Goal: Task Accomplishment & Management: Use online tool/utility

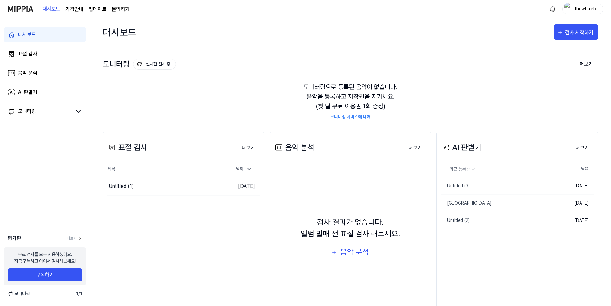
click at [590, 10] on div "thewhaleband" at bounding box center [587, 8] width 25 height 7
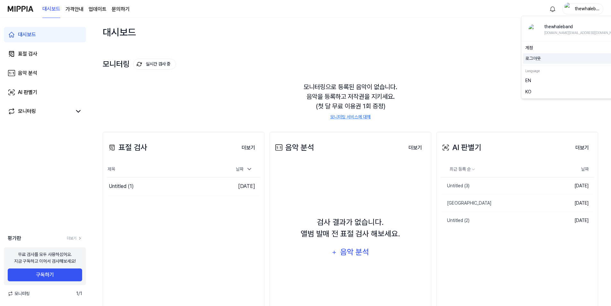
click at [558, 58] on button "로그아웃" at bounding box center [574, 58] width 97 height 7
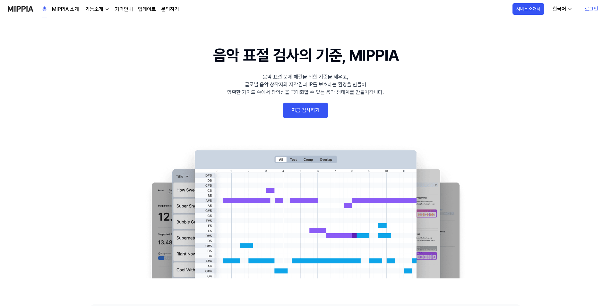
click at [588, 5] on link "로그인" at bounding box center [592, 9] width 24 height 18
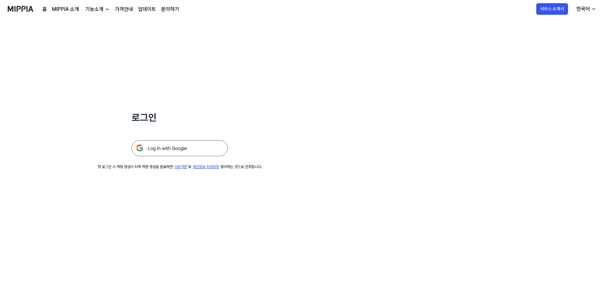
click at [190, 145] on img at bounding box center [180, 148] width 96 height 16
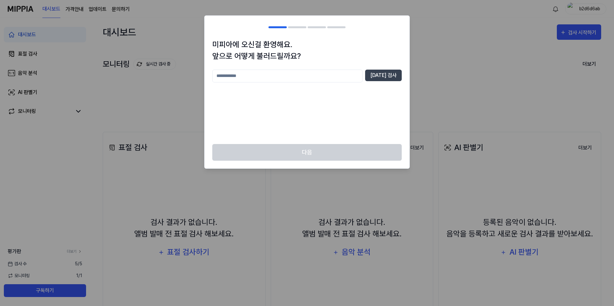
click at [333, 71] on input "text" at bounding box center [287, 76] width 150 height 13
type input "***"
click at [375, 78] on button "중복 검사" at bounding box center [383, 76] width 37 height 12
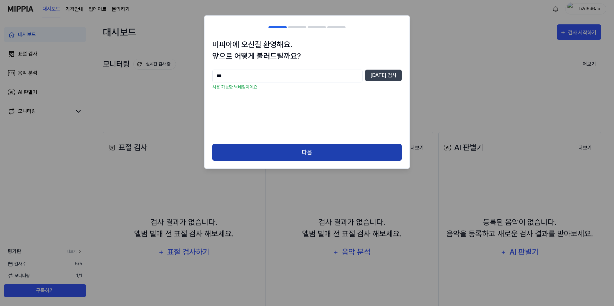
click at [363, 148] on button "다음" at bounding box center [306, 152] width 189 height 17
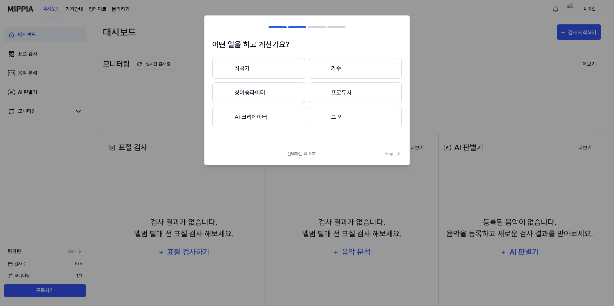
click at [366, 72] on button "가수" at bounding box center [355, 68] width 93 height 21
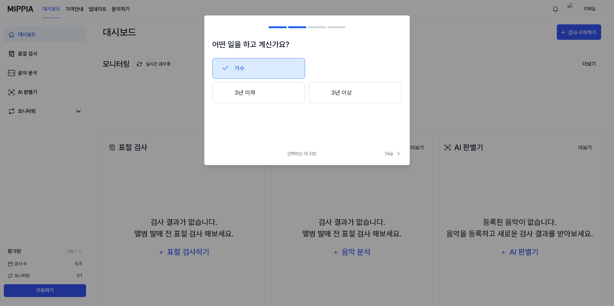
click at [258, 96] on button "3년 이하" at bounding box center [258, 93] width 93 height 21
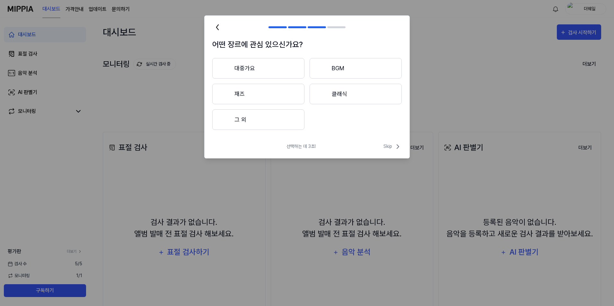
click at [278, 124] on button "그 외" at bounding box center [258, 120] width 92 height 21
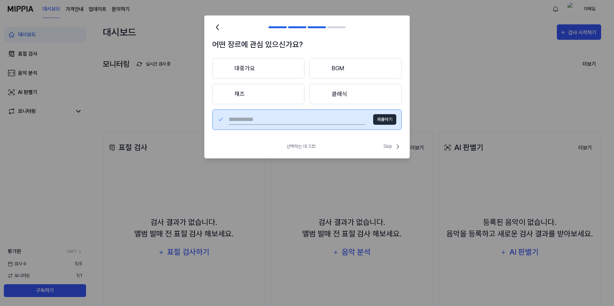
click at [281, 121] on input "text" at bounding box center [297, 120] width 137 height 10
type input "***"
click at [386, 123] on button "제출하기" at bounding box center [384, 119] width 23 height 11
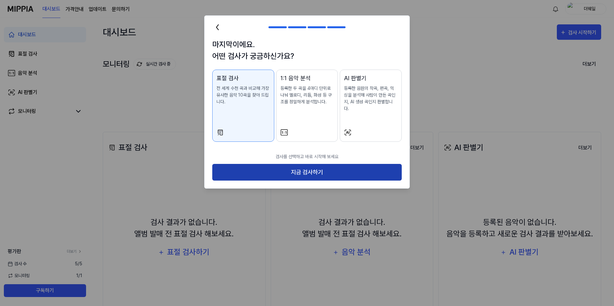
click at [253, 171] on button "지금 검사하기" at bounding box center [306, 172] width 189 height 17
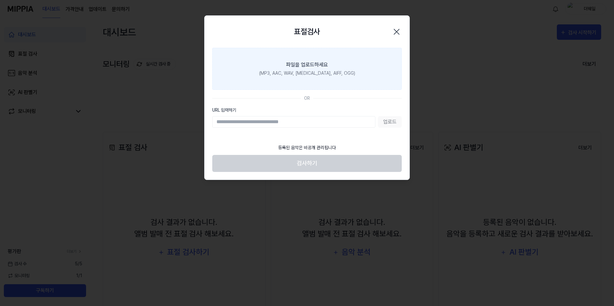
click at [326, 66] on div "파일을 업로드하세요" at bounding box center [307, 65] width 42 height 8
click at [0, 0] on input "파일을 업로드하세요 (MP3, AAC, WAV, FLAC, AIFF, OGG)" at bounding box center [0, 0] width 0 height 0
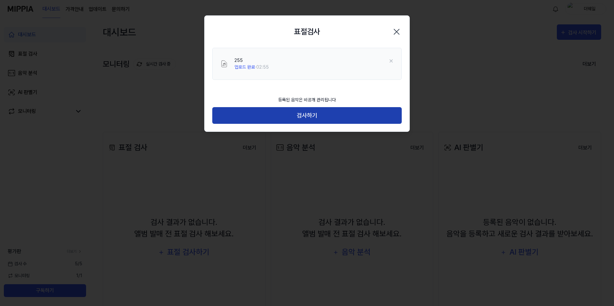
click at [343, 119] on button "검사하기" at bounding box center [306, 115] width 189 height 17
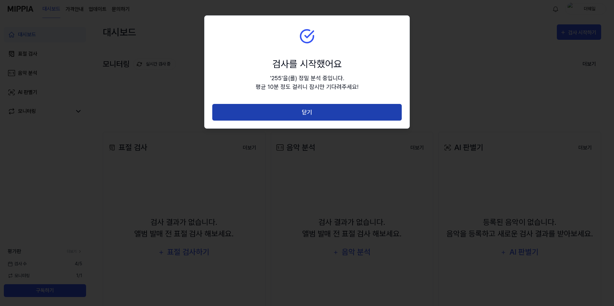
click at [347, 116] on button "닫기" at bounding box center [306, 112] width 189 height 17
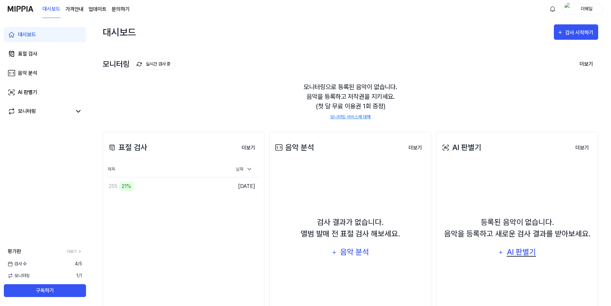
click at [523, 247] on div "AI 판별기" at bounding box center [521, 252] width 31 height 12
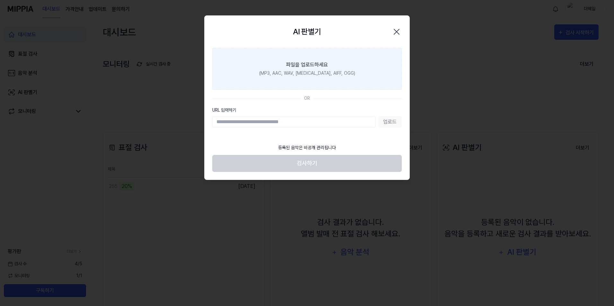
click at [328, 71] on div "(MP3, AAC, WAV, FLAC, AIFF, OGG)" at bounding box center [307, 73] width 96 height 7
click at [0, 0] on input "파일을 업로드하세요 (MP3, AAC, WAV, FLAC, AIFF, OGG)" at bounding box center [0, 0] width 0 height 0
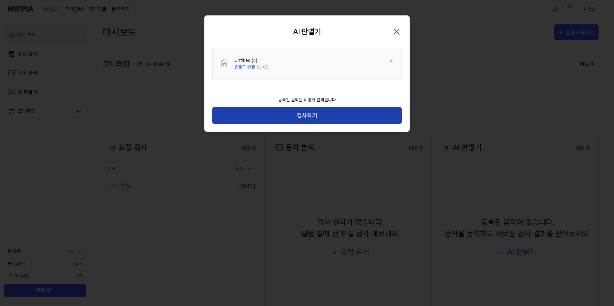
click at [329, 118] on button "검사하기" at bounding box center [306, 115] width 189 height 17
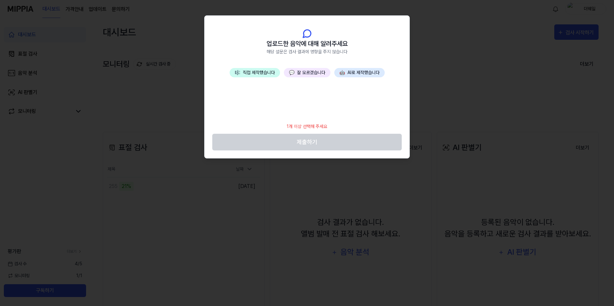
click at [262, 75] on button "🎼 직접 제작했습니다" at bounding box center [255, 72] width 50 height 9
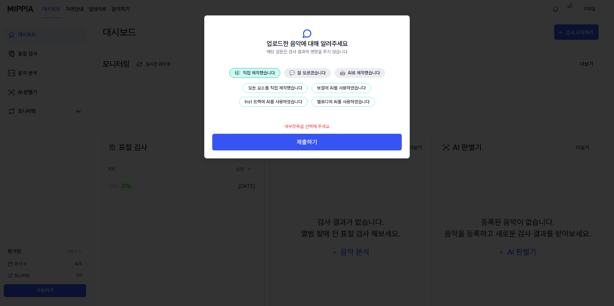
click at [274, 100] on button "Inst 트랙에 AI를 사용하였습니다" at bounding box center [273, 102] width 68 height 10
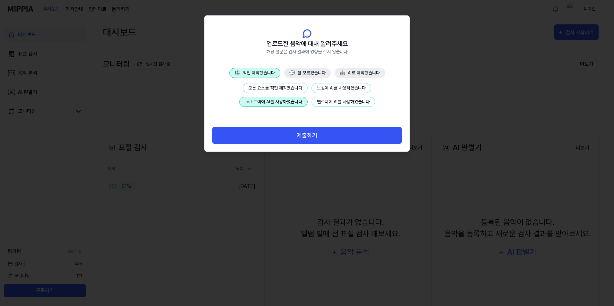
click at [294, 137] on button "제출하기" at bounding box center [306, 135] width 189 height 17
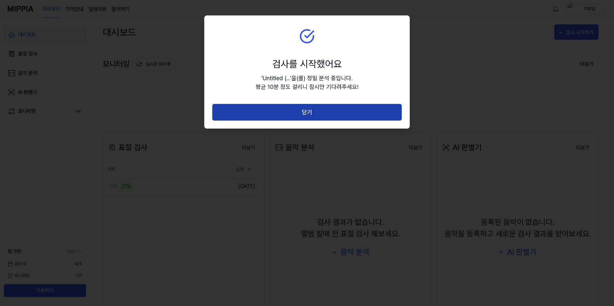
click at [310, 118] on button "닫기" at bounding box center [306, 112] width 189 height 17
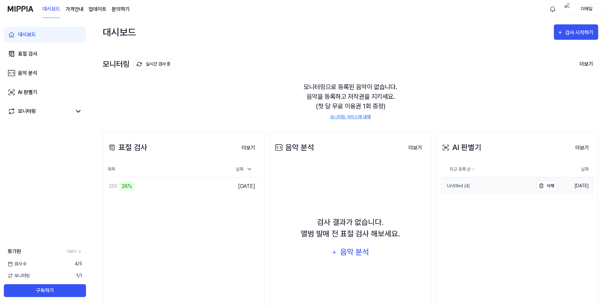
click at [486, 187] on link "Untitled (4)" at bounding box center [487, 186] width 93 height 17
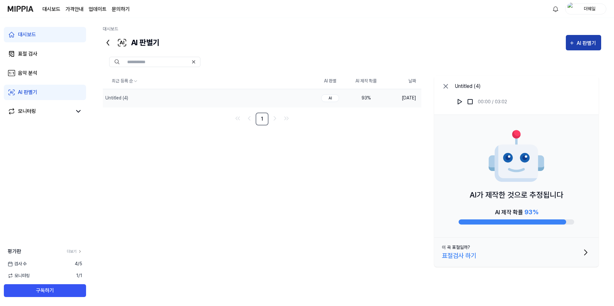
click at [573, 41] on icon "button" at bounding box center [572, 43] width 6 height 8
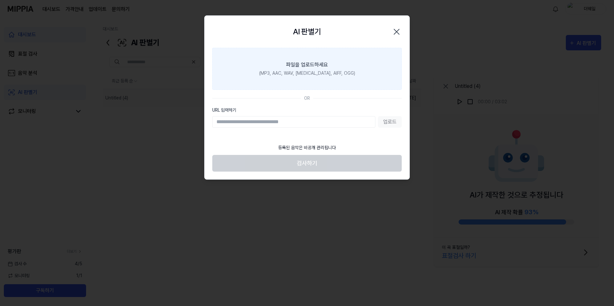
click at [324, 77] on label "파일을 업로드하세요 (MP3, AAC, WAV, FLAC, AIFF, OGG)" at bounding box center [306, 69] width 189 height 42
click at [0, 0] on input "파일을 업로드하세요 (MP3, AAC, WAV, FLAC, AIFF, OGG)" at bounding box center [0, 0] width 0 height 0
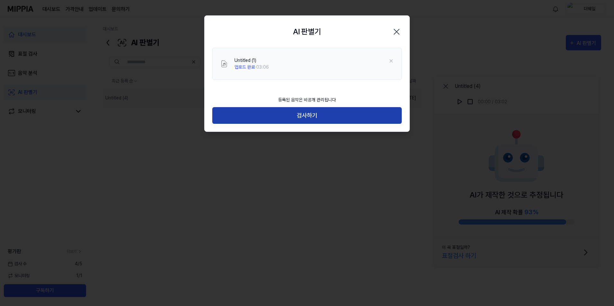
click at [285, 118] on button "검사하기" at bounding box center [306, 115] width 189 height 17
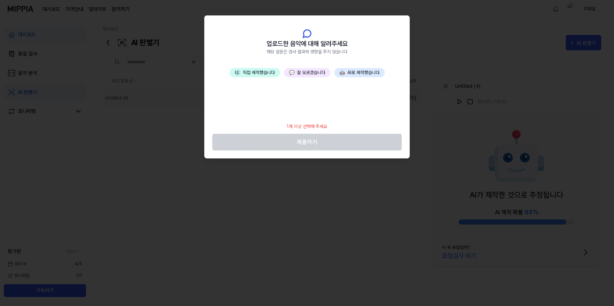
click at [266, 71] on button "🎼 직접 제작했습니다" at bounding box center [255, 72] width 50 height 9
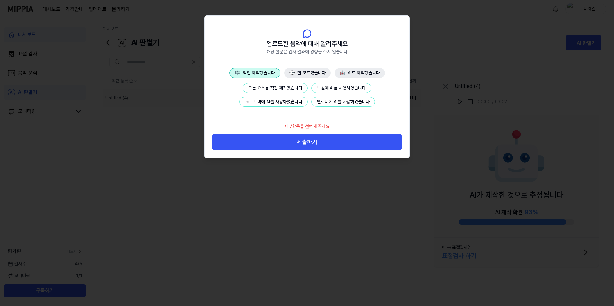
click at [332, 101] on button "멜로디에 AI를 사용하였습니다" at bounding box center [344, 102] width 64 height 10
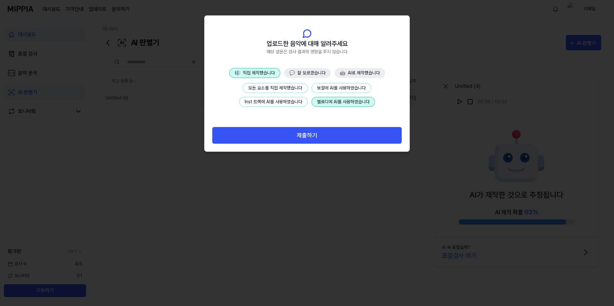
click at [328, 130] on button "제출하기" at bounding box center [306, 135] width 189 height 17
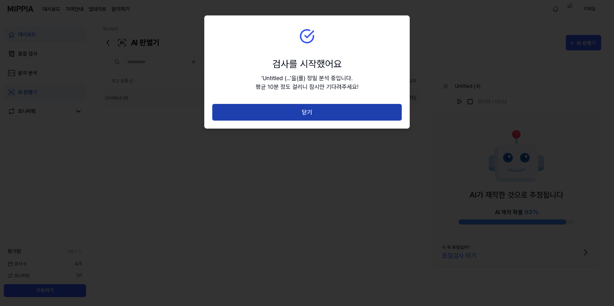
click at [343, 112] on button "닫기" at bounding box center [306, 112] width 189 height 17
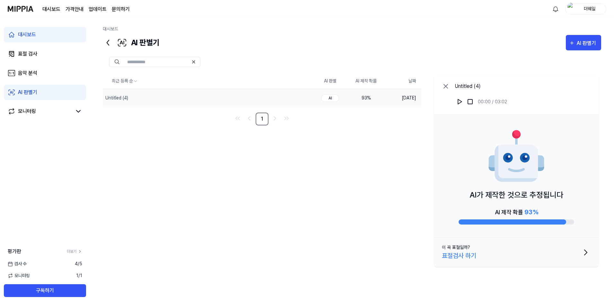
click at [61, 32] on link "대시보드" at bounding box center [45, 34] width 82 height 15
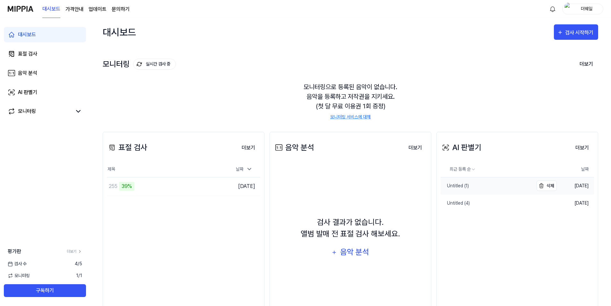
click at [513, 190] on link "Untitled (1)" at bounding box center [487, 186] width 93 height 17
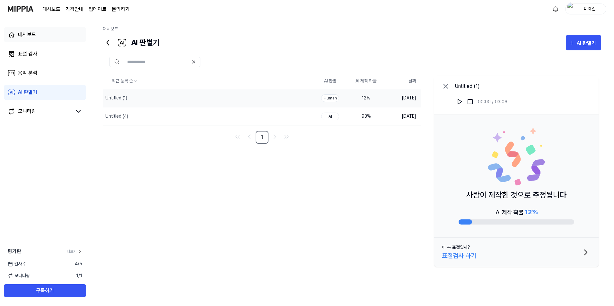
click at [41, 36] on link "대시보드" at bounding box center [45, 34] width 82 height 15
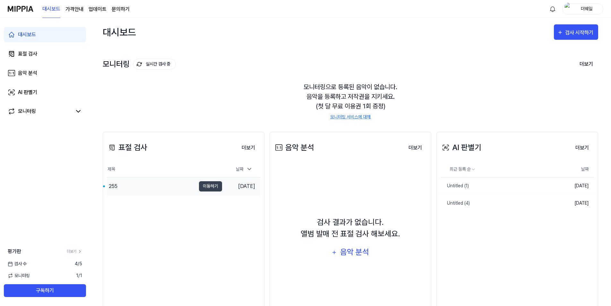
click at [166, 188] on div "255" at bounding box center [151, 187] width 89 height 18
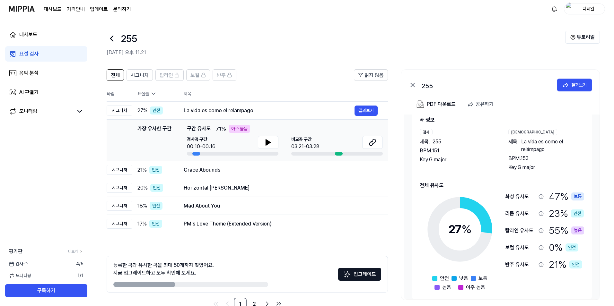
scroll to position [19, 0]
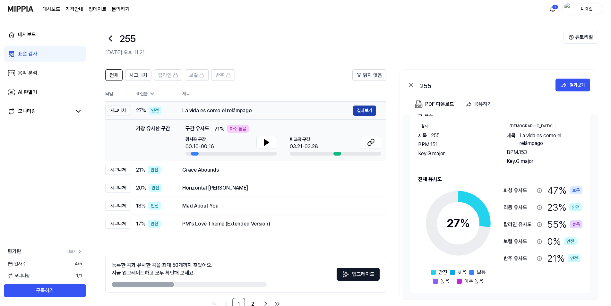
click at [361, 110] on button "결과보기" at bounding box center [364, 111] width 23 height 10
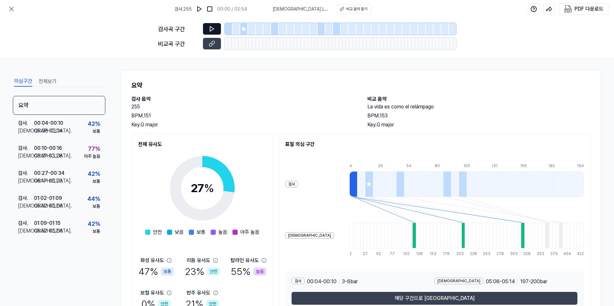
click at [209, 28] on icon at bounding box center [212, 29] width 6 height 6
click at [72, 133] on div "검사 . 00:04 - 00:10 비교 . 05:08 - 05:14 42 % 보통" at bounding box center [59, 127] width 92 height 25
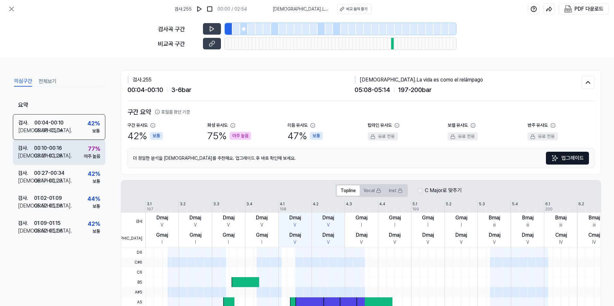
click at [83, 161] on div "검사 . 00:10 - 00:16 비교 . 03:21 - 03:28 77 % 아주 높음" at bounding box center [59, 152] width 92 height 25
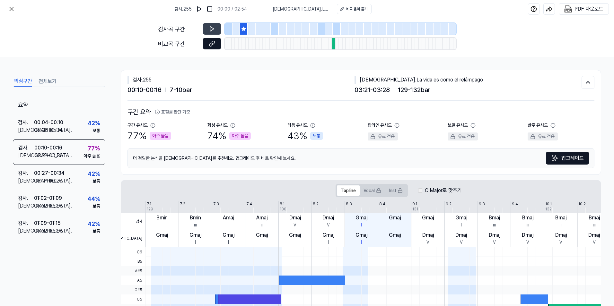
click at [214, 45] on icon at bounding box center [212, 43] width 6 height 6
click at [216, 26] on button at bounding box center [212, 29] width 18 height 12
click at [211, 42] on icon at bounding box center [212, 43] width 6 height 6
click at [44, 81] on button "전체보기" at bounding box center [48, 81] width 18 height 10
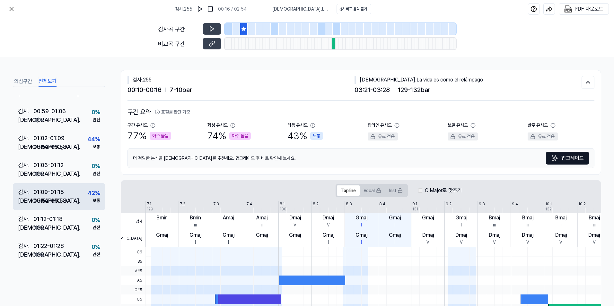
click at [66, 188] on div "검사 . 01:09 - 01:15" at bounding box center [42, 192] width 48 height 9
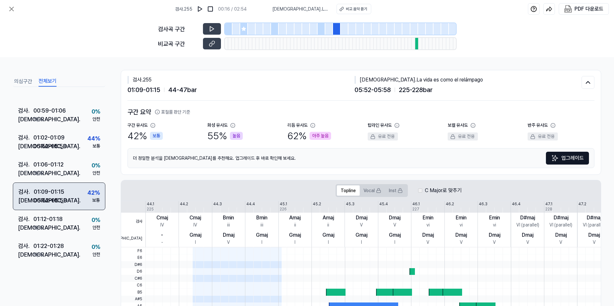
scroll to position [309, 0]
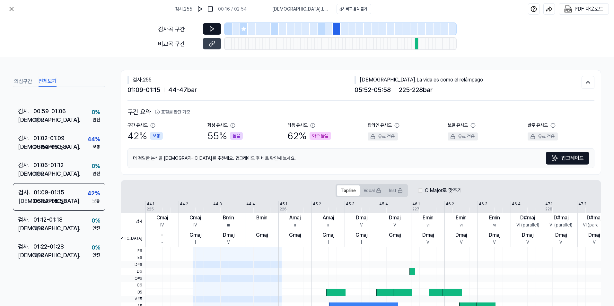
click at [210, 24] on button at bounding box center [212, 29] width 18 height 12
click at [213, 45] on icon at bounding box center [212, 43] width 6 height 6
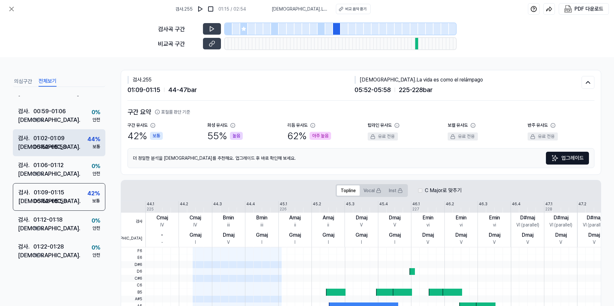
click at [82, 143] on div "검사 . 01:02 - 01:09 비교 . 05:52 - 05:58 44 % 보통" at bounding box center [59, 142] width 92 height 27
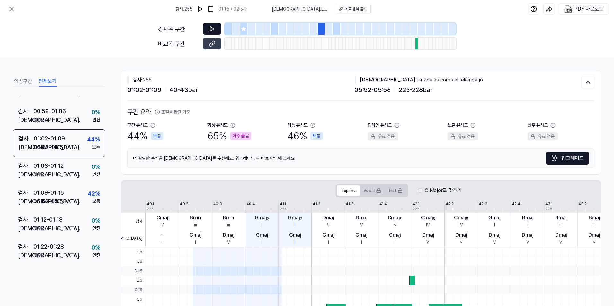
click at [217, 30] on button at bounding box center [212, 29] width 18 height 12
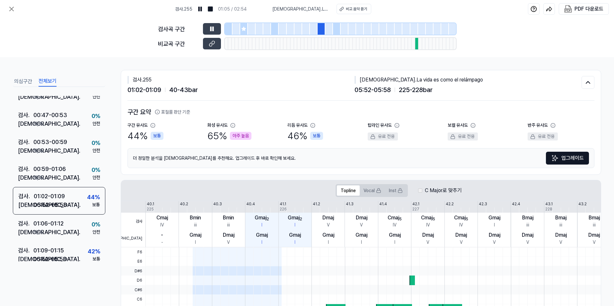
scroll to position [244, 0]
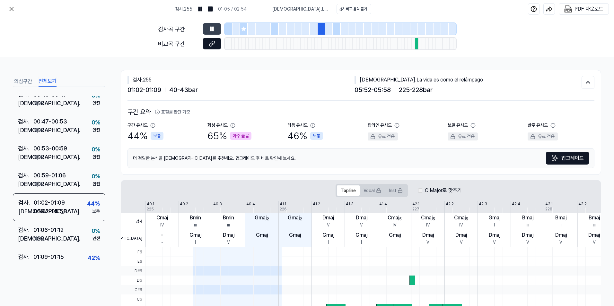
click at [215, 45] on icon at bounding box center [212, 43] width 6 height 6
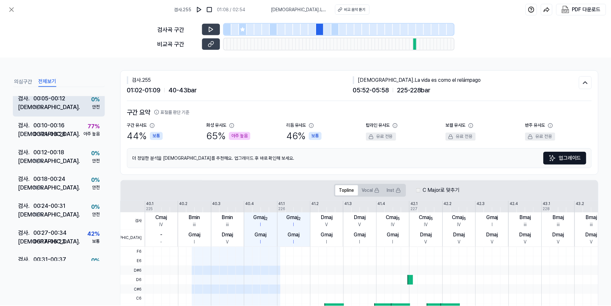
scroll to position [0, 0]
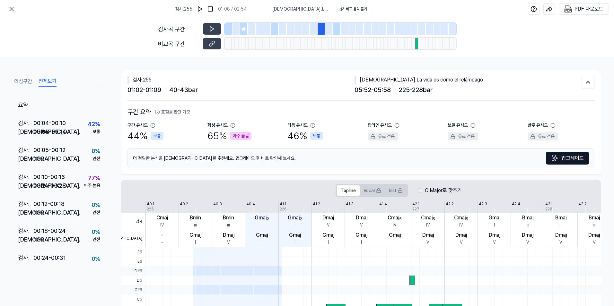
click at [22, 82] on button "의심구간" at bounding box center [23, 81] width 18 height 10
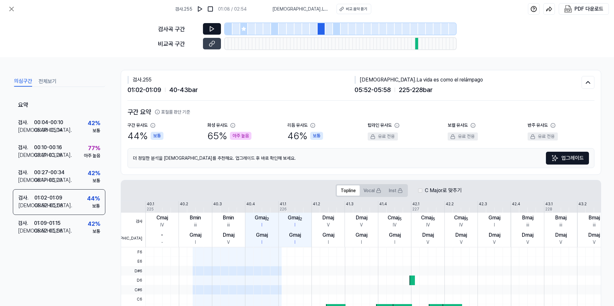
click at [219, 31] on button at bounding box center [212, 29] width 18 height 12
click at [60, 106] on div "요약" at bounding box center [59, 105] width 92 height 18
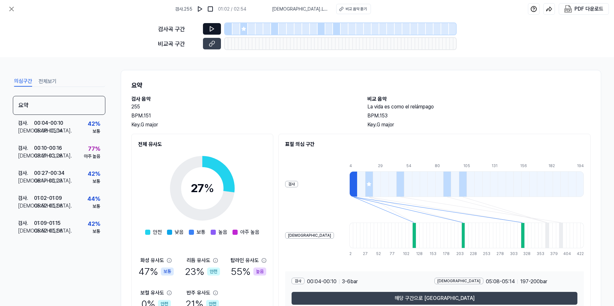
click at [214, 30] on icon at bounding box center [212, 29] width 6 height 6
click at [226, 28] on div at bounding box center [229, 29] width 8 height 12
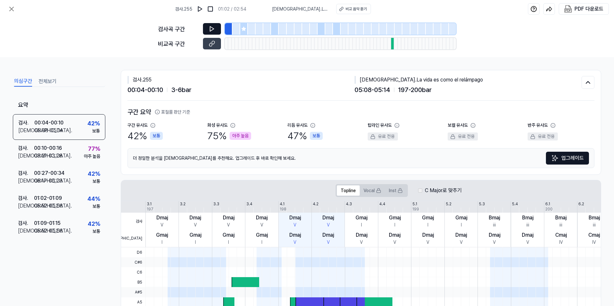
click at [212, 30] on icon at bounding box center [212, 29] width 6 height 6
click at [213, 34] on button at bounding box center [212, 29] width 18 height 12
click at [9, 7] on icon at bounding box center [12, 9] width 8 height 8
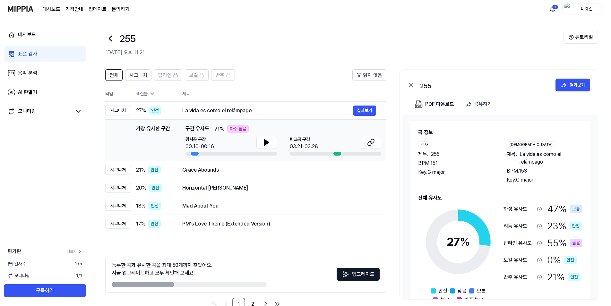
click at [571, 7] on img "button" at bounding box center [569, 9] width 8 height 13
click at [541, 58] on button "로그아웃" at bounding box center [563, 58] width 74 height 7
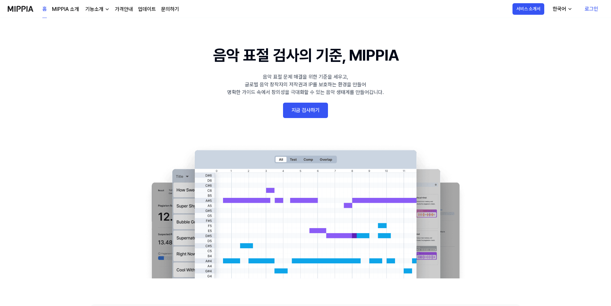
drag, startPoint x: 0, startPoint y: 0, endPoint x: 598, endPoint y: 9, distance: 598.0
click at [598, 9] on link "로그인" at bounding box center [592, 9] width 24 height 18
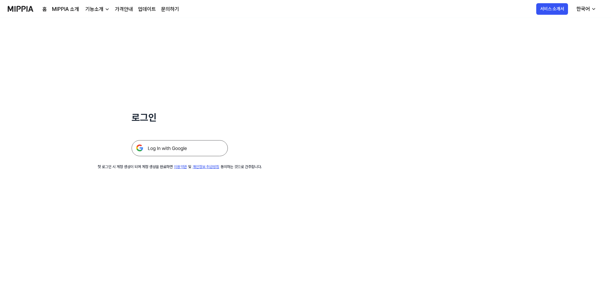
click at [196, 141] on img at bounding box center [180, 148] width 96 height 16
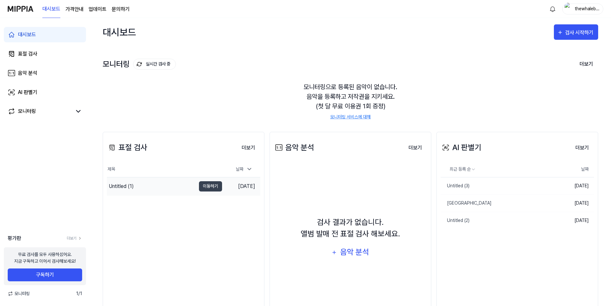
click at [154, 187] on div "Untitled (1)" at bounding box center [151, 187] width 89 height 18
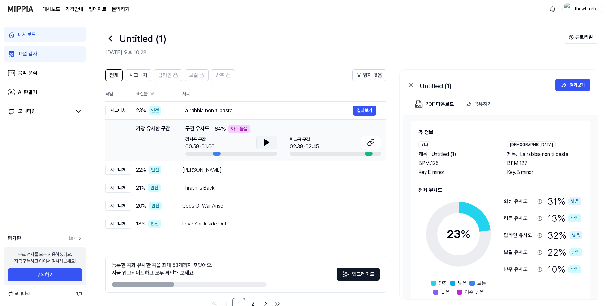
click at [270, 140] on button at bounding box center [267, 142] width 21 height 13
click at [265, 140] on icon at bounding box center [265, 142] width 1 height 5
click at [371, 110] on button "결과보기" at bounding box center [364, 111] width 23 height 10
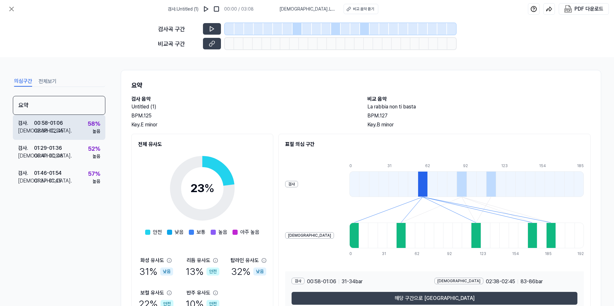
click at [74, 126] on div "검사 . 00:58 - 01:06 비교 . 02:38 - 02:45 58 % 높음" at bounding box center [59, 127] width 92 height 25
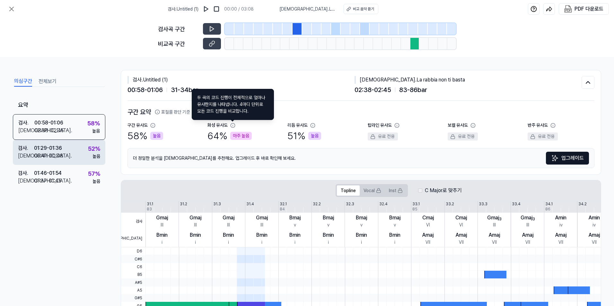
click at [81, 154] on div "검사 . 01:29 - 01:36 비교 . 00:41 - 00:48 52 % 높음" at bounding box center [59, 152] width 92 height 25
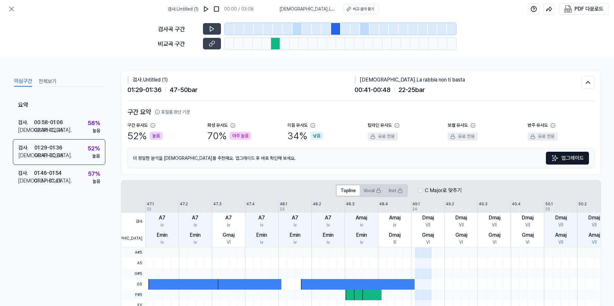
click at [235, 126] on icon at bounding box center [233, 125] width 4 height 4
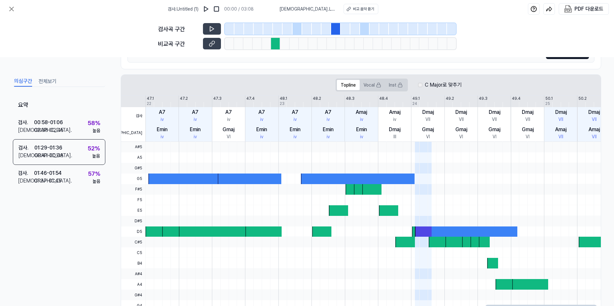
scroll to position [134, 0]
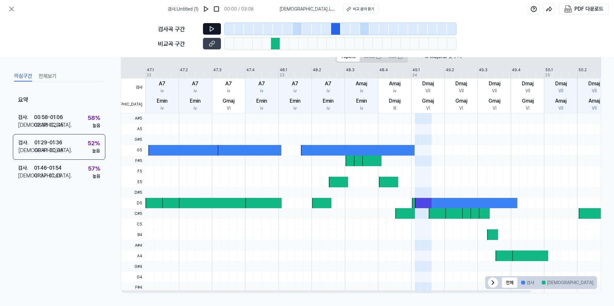
click at [211, 25] on button at bounding box center [212, 29] width 18 height 12
click at [217, 43] on button at bounding box center [212, 44] width 18 height 12
click at [214, 30] on icon at bounding box center [213, 29] width 1 height 4
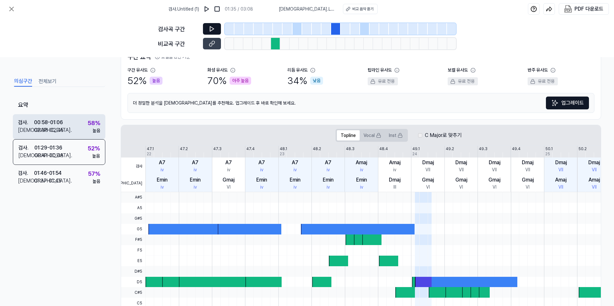
scroll to position [0, 0]
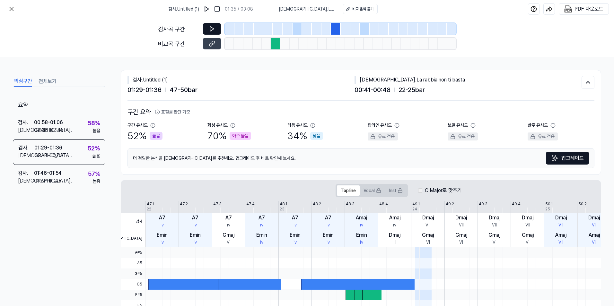
click at [54, 84] on button "전체보기" at bounding box center [48, 81] width 18 height 10
